Goal: Find specific page/section: Find specific page/section

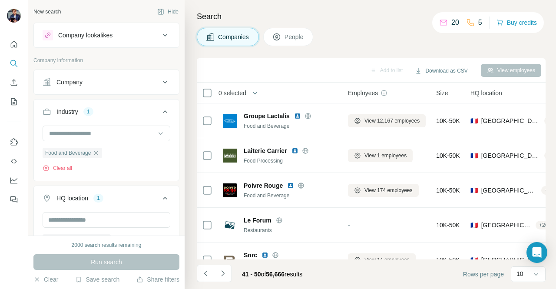
scroll to position [195, 205]
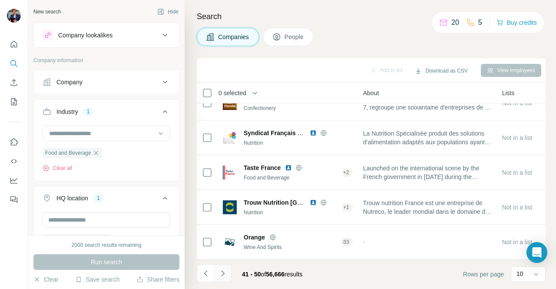
click at [227, 274] on icon "Navigate to next page" at bounding box center [222, 273] width 9 height 9
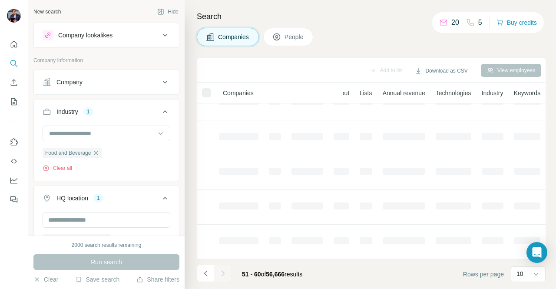
scroll to position [195, 150]
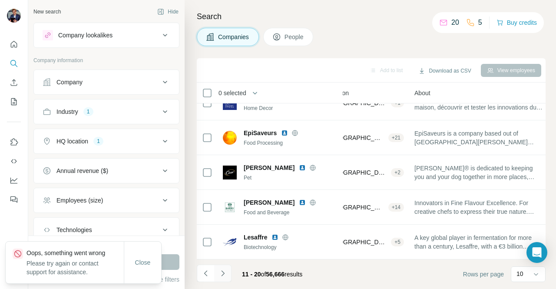
click at [226, 277] on icon "Navigate to next page" at bounding box center [222, 273] width 9 height 9
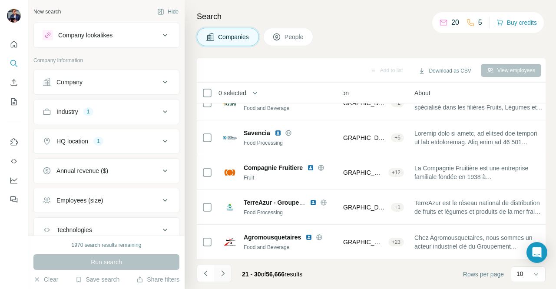
click at [225, 268] on button "Navigate to next page" at bounding box center [222, 272] width 17 height 17
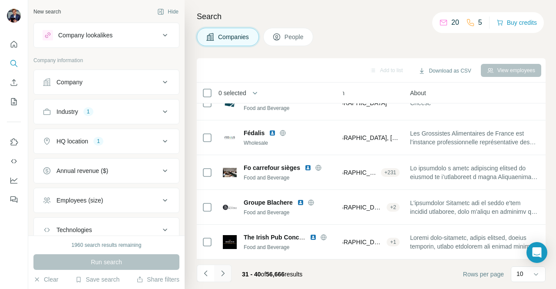
click at [224, 269] on icon "Navigate to next page" at bounding box center [222, 273] width 9 height 9
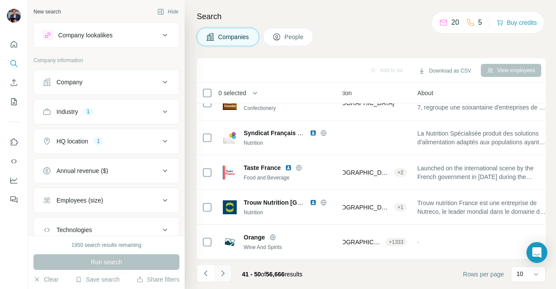
click at [222, 277] on icon "Navigate to next page" at bounding box center [222, 273] width 9 height 9
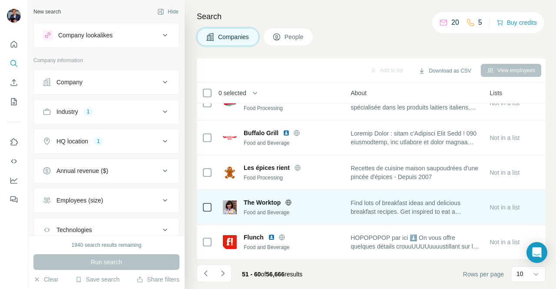
scroll to position [195, 211]
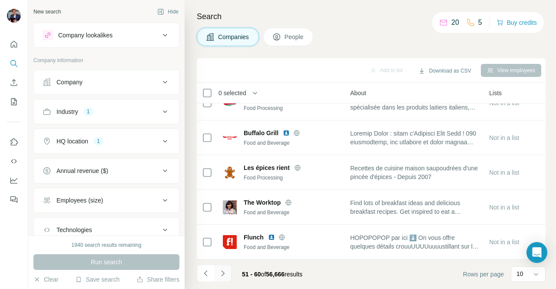
click at [227, 274] on icon "Navigate to next page" at bounding box center [222, 273] width 9 height 9
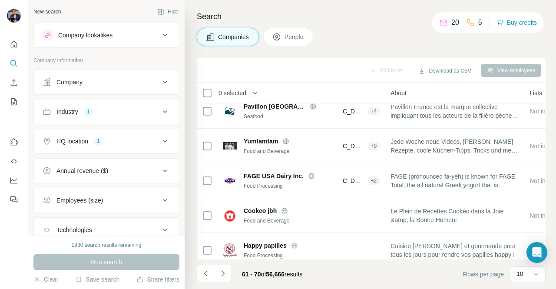
scroll to position [45, 171]
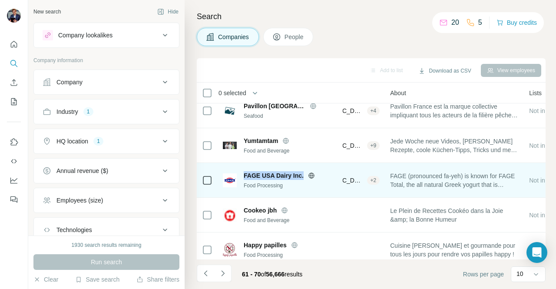
drag, startPoint x: 244, startPoint y: 175, endPoint x: 307, endPoint y: 171, distance: 63.1
click at [307, 171] on div "FAGE USA Dairy Inc." at bounding box center [291, 175] width 94 height 9
copy div "FAGE USA Dairy Inc."
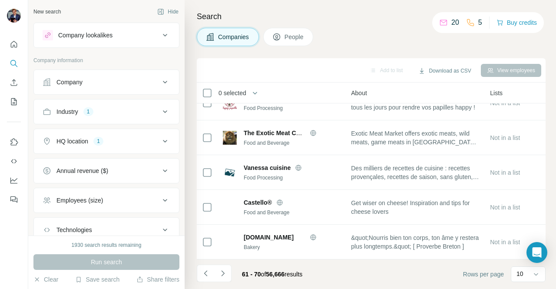
scroll to position [195, 211]
click at [225, 277] on icon "Navigate to next page" at bounding box center [222, 273] width 9 height 9
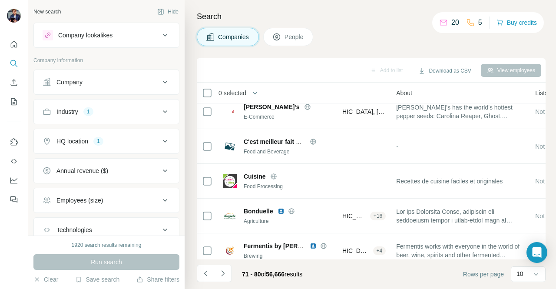
scroll to position [51, 169]
